Goal: Transaction & Acquisition: Purchase product/service

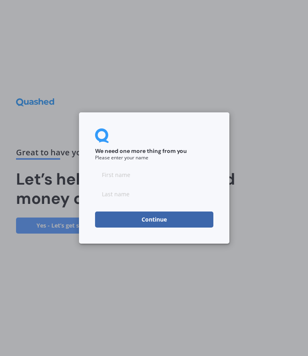
click at [135, 172] on input at bounding box center [154, 174] width 118 height 16
type input "Geoffrey"
click at [124, 193] on input at bounding box center [154, 194] width 118 height 16
type input "Ross"
click at [164, 220] on button "Continue" at bounding box center [154, 219] width 118 height 16
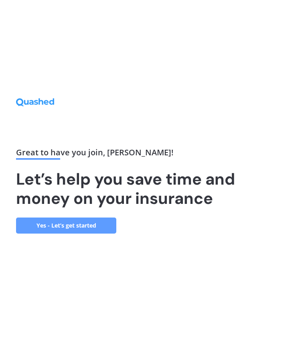
click at [78, 233] on link "Yes - Let’s get started" at bounding box center [66, 225] width 100 height 16
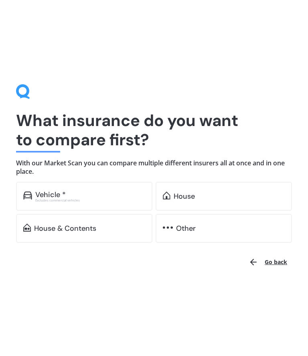
click at [198, 191] on div "House" at bounding box center [224, 196] width 136 height 29
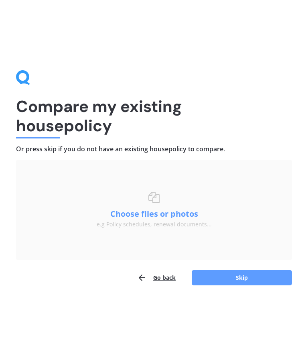
click at [247, 279] on button "Skip" at bounding box center [242, 277] width 100 height 15
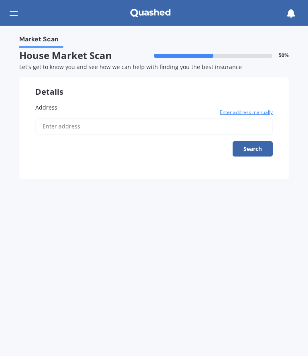
click at [83, 108] on label "Address" at bounding box center [153, 107] width 237 height 8
click at [83, 118] on input "Address" at bounding box center [153, 126] width 237 height 17
type input "201 Central Road, Lower Moutere 7175"
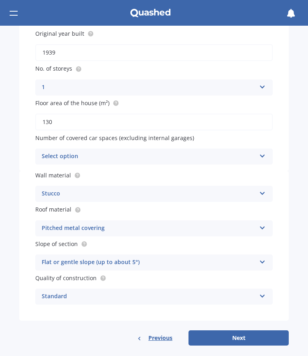
scroll to position [111, 0]
click at [251, 331] on button "Next" at bounding box center [238, 337] width 100 height 15
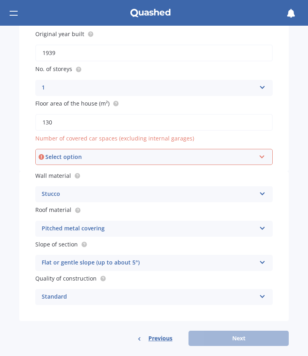
click at [270, 151] on div "Select option 0 1 2 3 4 5+" at bounding box center [153, 157] width 237 height 16
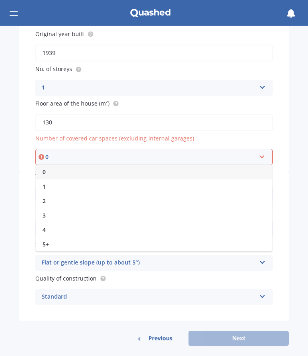
click at [57, 182] on div "1" at bounding box center [154, 186] width 236 height 14
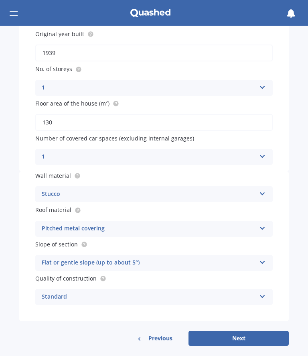
click at [248, 330] on button "Next" at bounding box center [238, 337] width 100 height 15
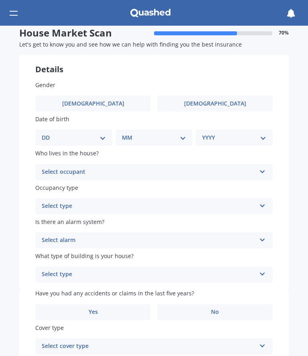
scroll to position [0, 0]
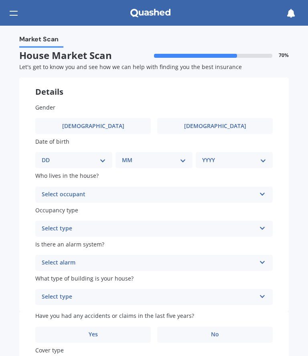
click at [111, 126] on label "Male" at bounding box center [92, 126] width 115 height 16
click at [0, 0] on input "Male" at bounding box center [0, 0] width 0 height 0
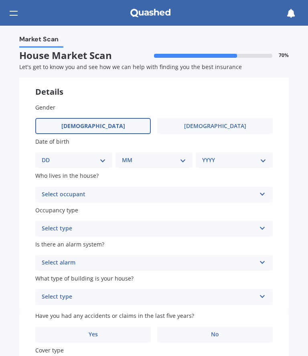
click at [105, 159] on select "DD 01 02 03 04 05 06 07 08 09 10 11 12 13 14 15 16 17 18 19 20 21 22 23 24 25 2…" at bounding box center [74, 160] width 64 height 9
select select "20"
click at [184, 160] on select "MM 01 02 03 04 05 06 07 08 09 10 11 12" at bounding box center [155, 160] width 61 height 9
select select "06"
click at [261, 158] on select "YYYY 2009 2008 2007 2006 2005 2004 2003 2002 2001 2000 1999 1998 1997 1996 1995…" at bounding box center [232, 160] width 61 height 9
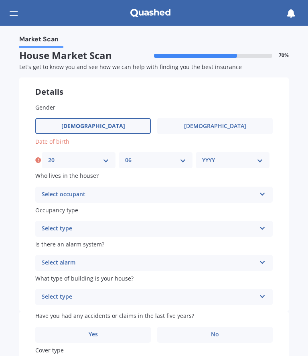
select select "1957"
click at [265, 190] on icon at bounding box center [262, 193] width 7 height 6
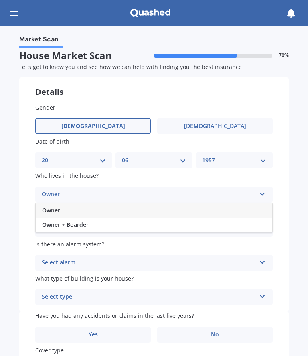
click at [81, 208] on div "Owner" at bounding box center [154, 210] width 237 height 14
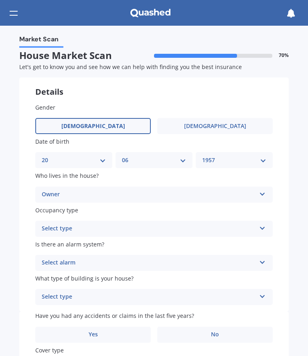
click at [268, 222] on div "Select type Permanent Holiday (without tenancy)" at bounding box center [153, 229] width 237 height 16
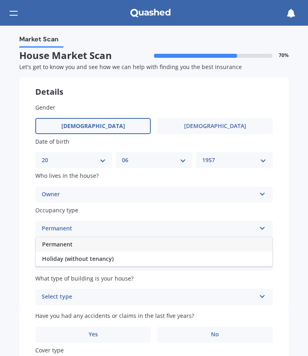
click at [198, 241] on div "Permanent" at bounding box center [154, 244] width 237 height 14
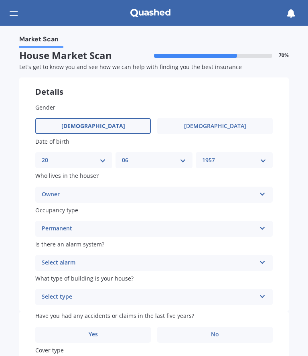
click at [264, 259] on icon at bounding box center [262, 261] width 7 height 6
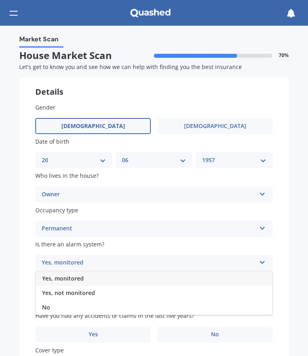
click at [54, 305] on div "No" at bounding box center [154, 307] width 237 height 14
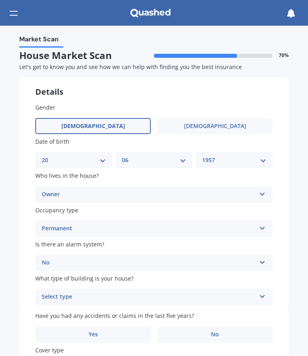
click at [264, 292] on icon at bounding box center [262, 295] width 7 height 6
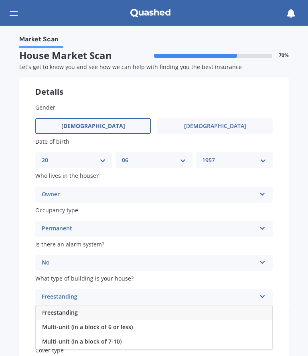
click at [217, 307] on div "Freestanding" at bounding box center [154, 312] width 237 height 14
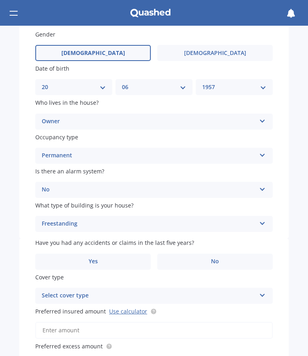
scroll to position [76, 0]
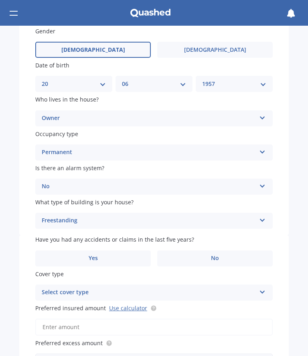
click at [106, 254] on label "Yes" at bounding box center [92, 258] width 115 height 16
click at [0, 0] on input "Yes" at bounding box center [0, 0] width 0 height 0
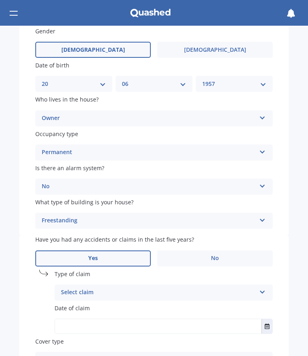
click at [264, 288] on icon at bounding box center [262, 291] width 7 height 6
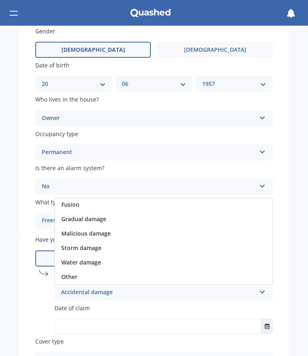
scroll to position [87, 0]
click at [18, 293] on div "Market Scan House Market Scan 70 % Let's get to know you and see how we can hel…" at bounding box center [154, 191] width 308 height 330
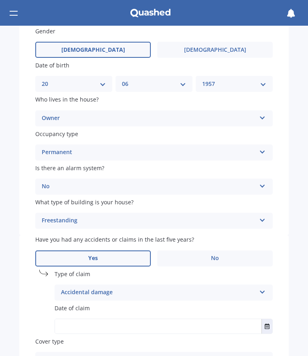
click at [219, 254] on label "No" at bounding box center [214, 258] width 115 height 16
click at [0, 0] on input "No" at bounding box center [0, 0] width 0 height 0
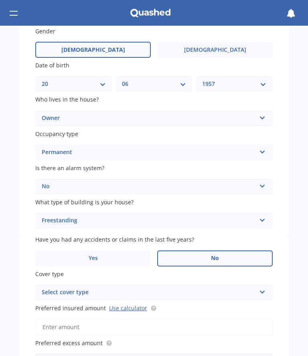
click at [265, 288] on icon at bounding box center [262, 291] width 7 height 6
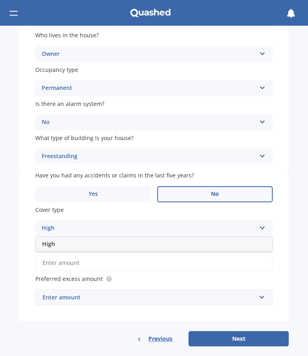
scroll to position [140, 0]
click at [229, 257] on input "Preferred insured amount Use calculator" at bounding box center [153, 262] width 237 height 17
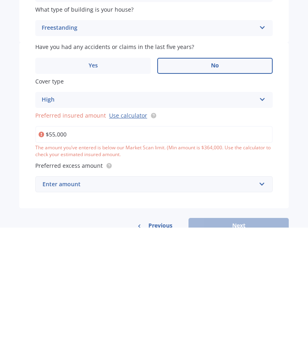
type input "$550,000"
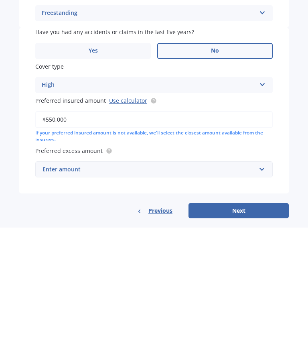
scroll to position [155, 0]
click at [265, 290] on input "text" at bounding box center [151, 297] width 230 height 15
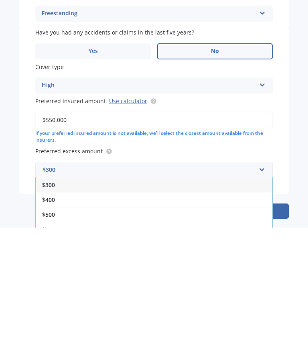
click at [57, 335] on div "$500" at bounding box center [154, 342] width 237 height 15
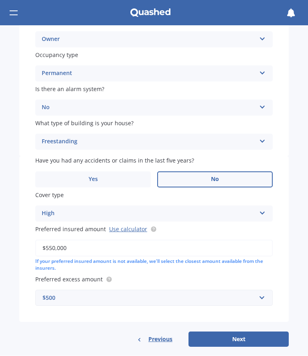
click at [249, 332] on button "Next" at bounding box center [238, 339] width 100 height 15
select select "20"
select select "06"
select select "1957"
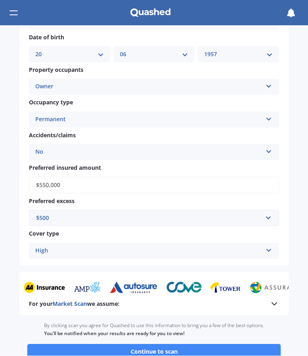
scroll to position [470, 0]
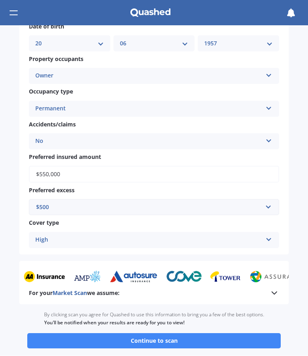
click at [278, 288] on icon at bounding box center [274, 293] width 10 height 10
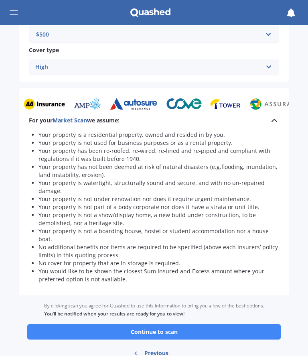
scroll to position [642, 0]
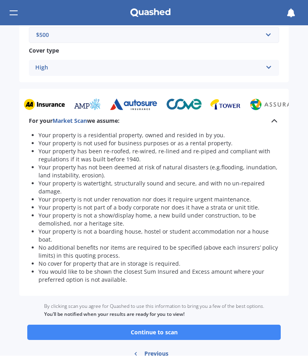
click at [182, 325] on button "Continue to scan" at bounding box center [153, 332] width 253 height 15
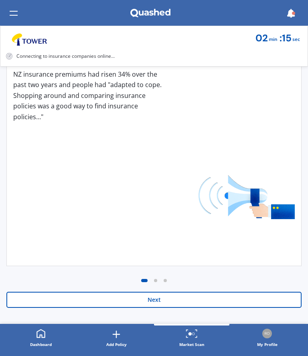
scroll to position [138, 0]
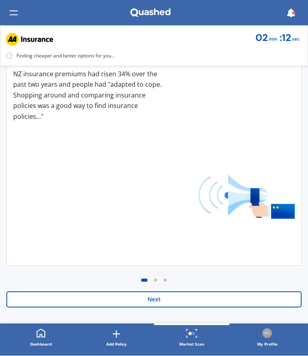
click at [170, 298] on button "Next" at bounding box center [153, 300] width 295 height 16
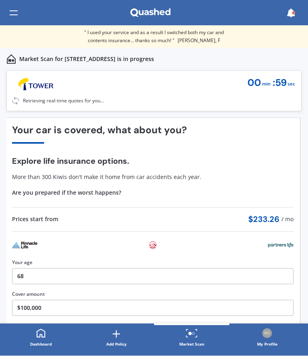
scroll to position [0, 0]
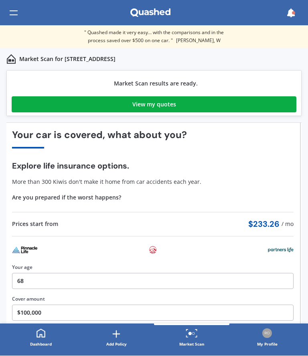
click at [169, 108] on div "View my quotes" at bounding box center [154, 105] width 44 height 16
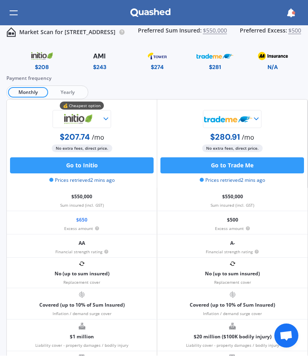
click at [74, 89] on span "Yearly" at bounding box center [67, 92] width 38 height 10
